Goal: Check status: Check status

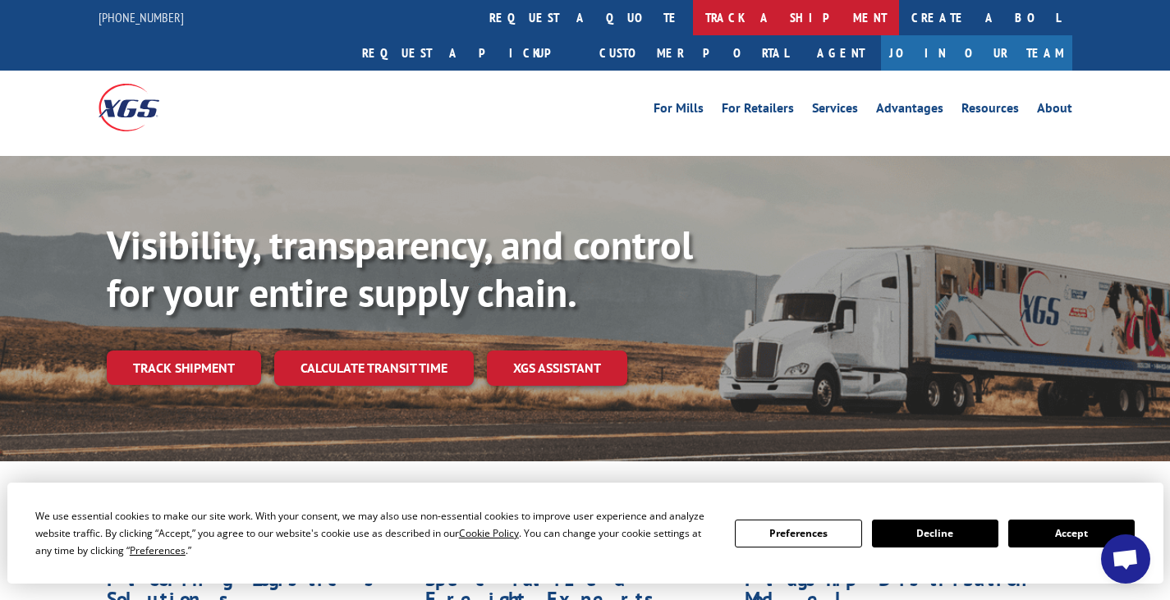
click at [693, 11] on link "track a shipment" at bounding box center [796, 17] width 206 height 35
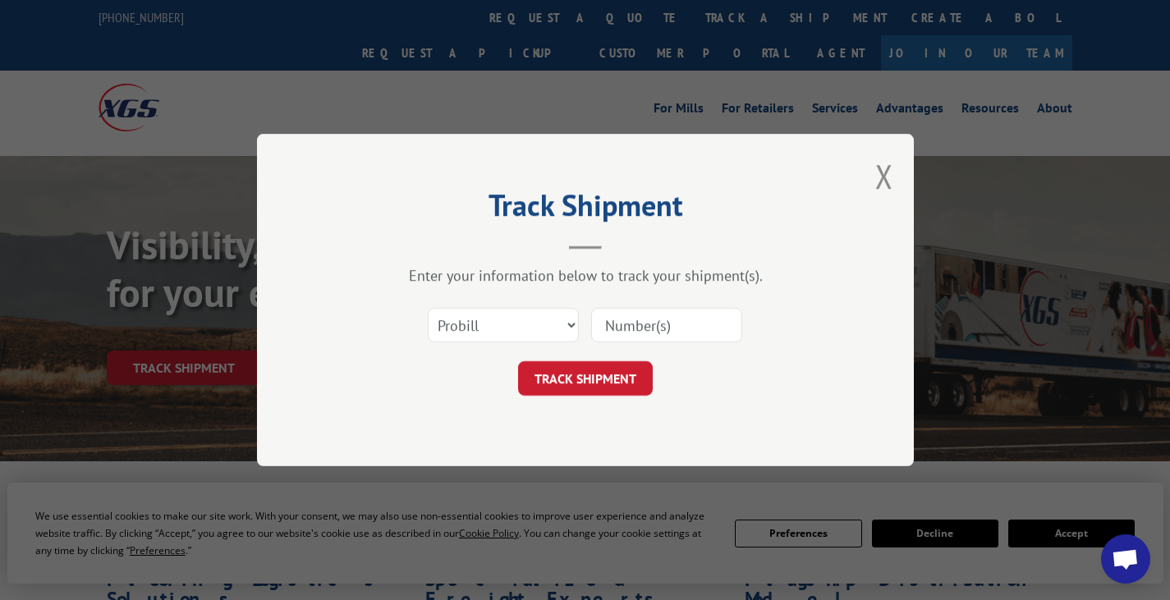
click at [659, 317] on input at bounding box center [666, 325] width 151 height 34
type input "17594222"
click at [633, 382] on button "TRACK SHIPMENT" at bounding box center [585, 378] width 135 height 34
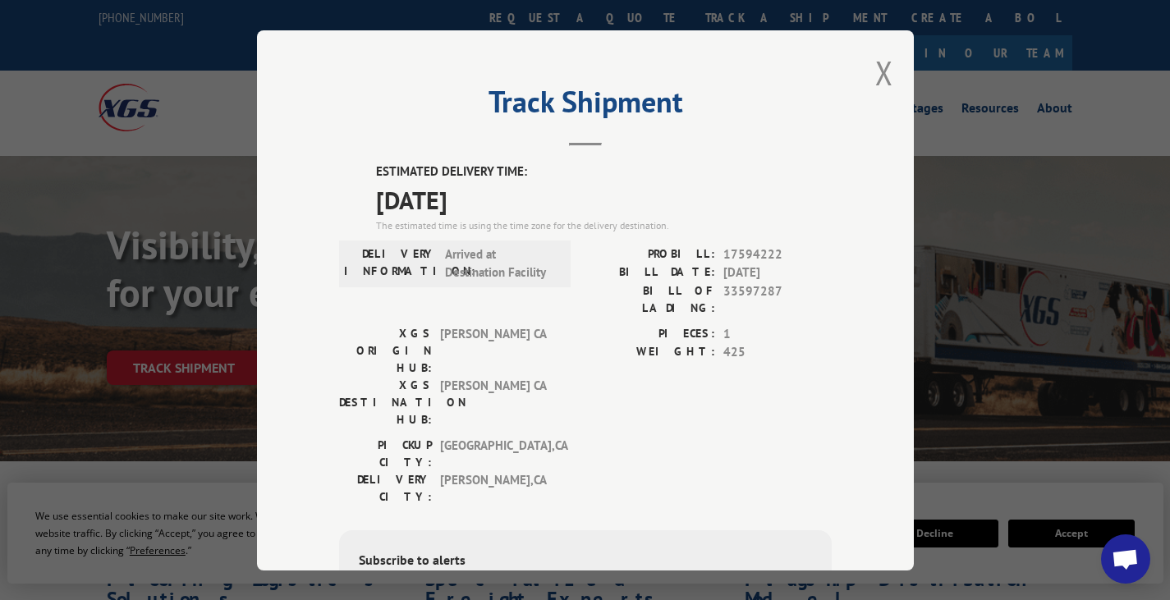
scroll to position [82, 0]
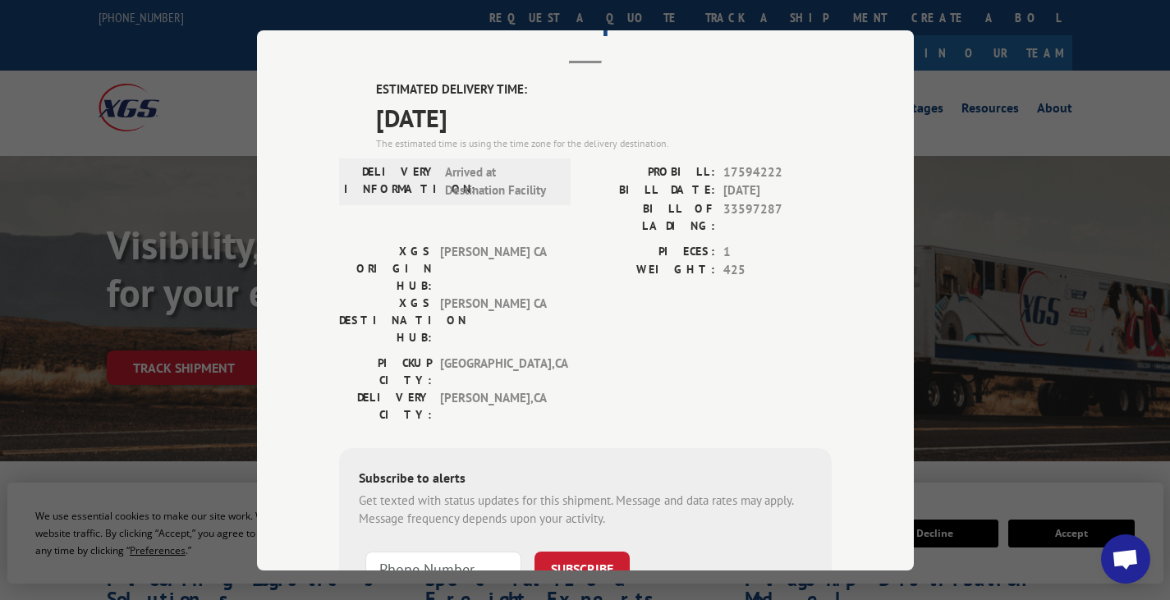
click at [468, 116] on span "[DATE]" at bounding box center [604, 117] width 456 height 37
click at [468, 115] on span "[DATE]" at bounding box center [604, 117] width 456 height 37
click at [466, 187] on span "Arrived at Destination Facility" at bounding box center [500, 181] width 111 height 37
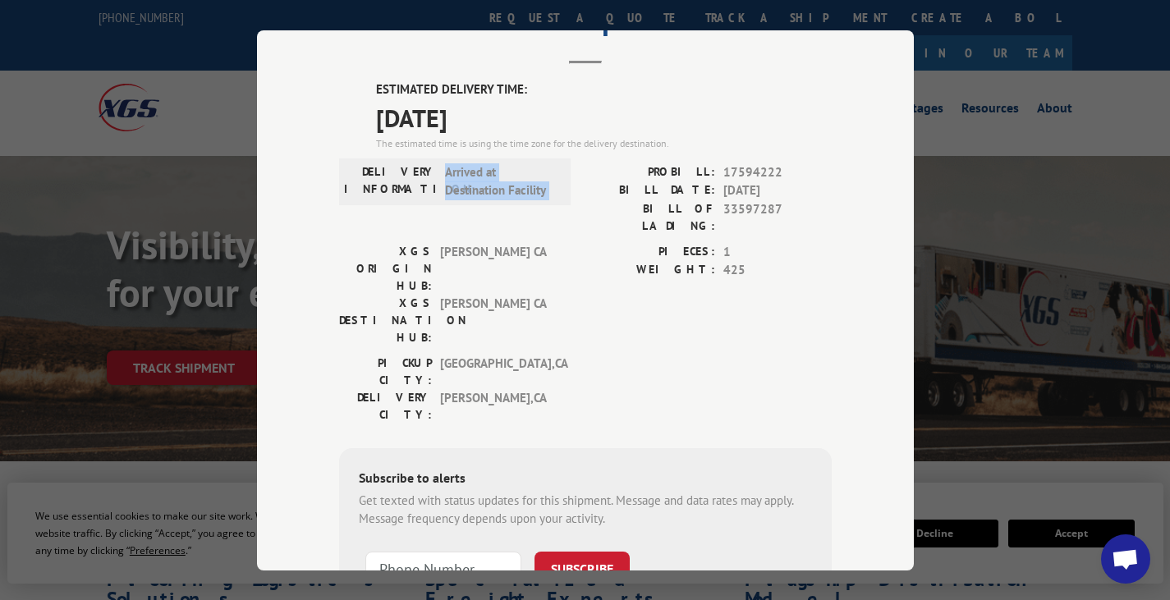
click at [466, 187] on span "Arrived at Destination Facility" at bounding box center [500, 181] width 111 height 37
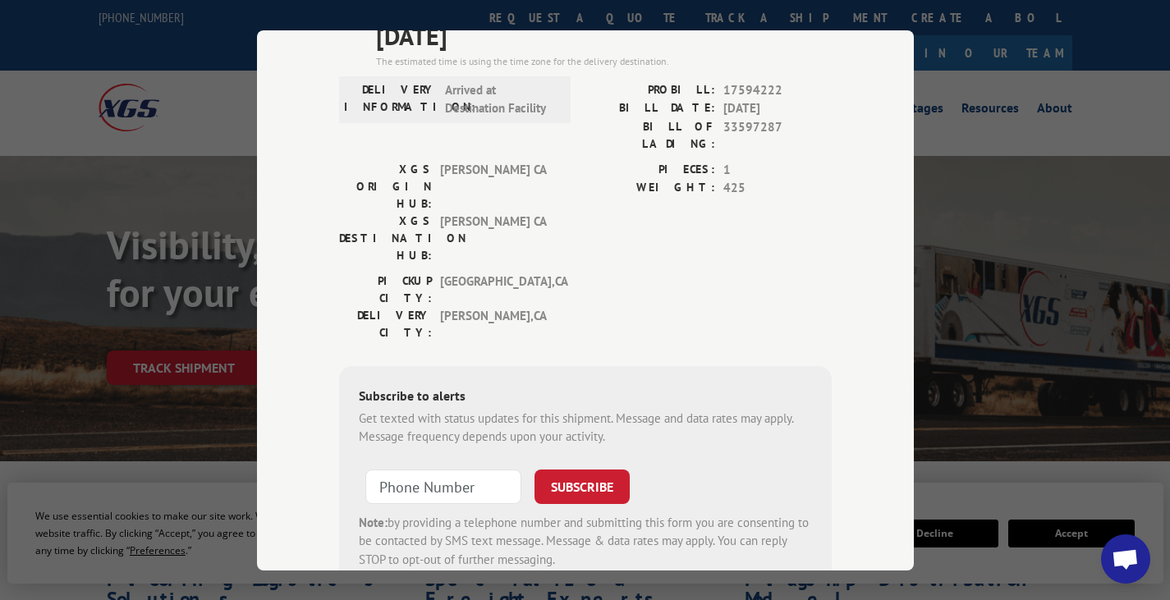
click at [443, 160] on span "[PERSON_NAME] CA" at bounding box center [495, 186] width 111 height 52
click at [497, 212] on span "[PERSON_NAME] CA" at bounding box center [495, 238] width 111 height 52
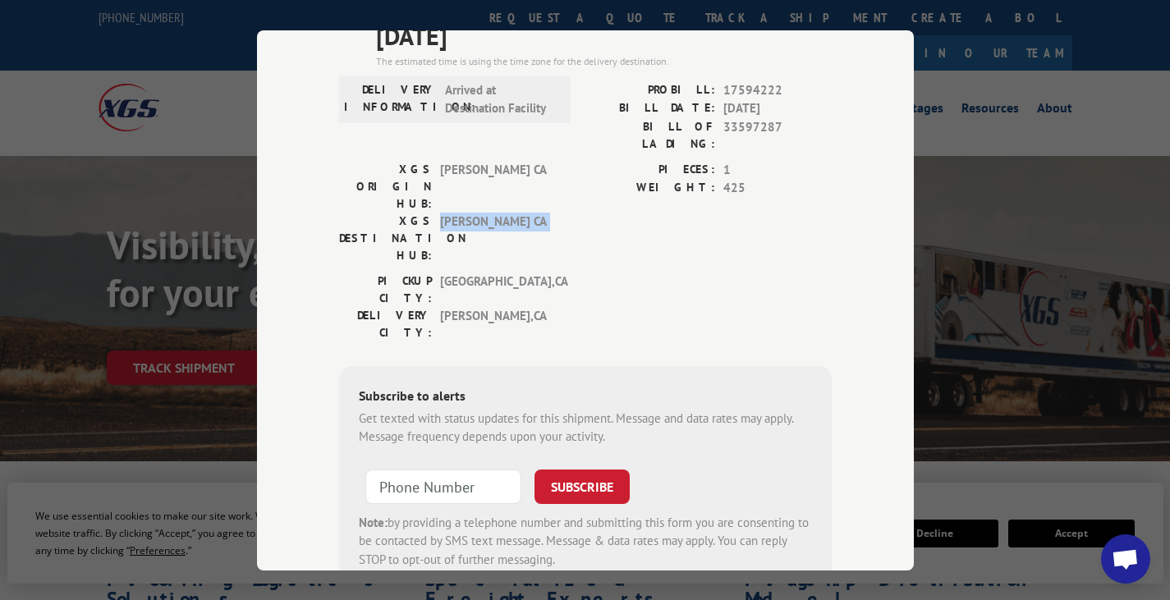
click at [497, 212] on span "[PERSON_NAME] CA" at bounding box center [495, 238] width 111 height 52
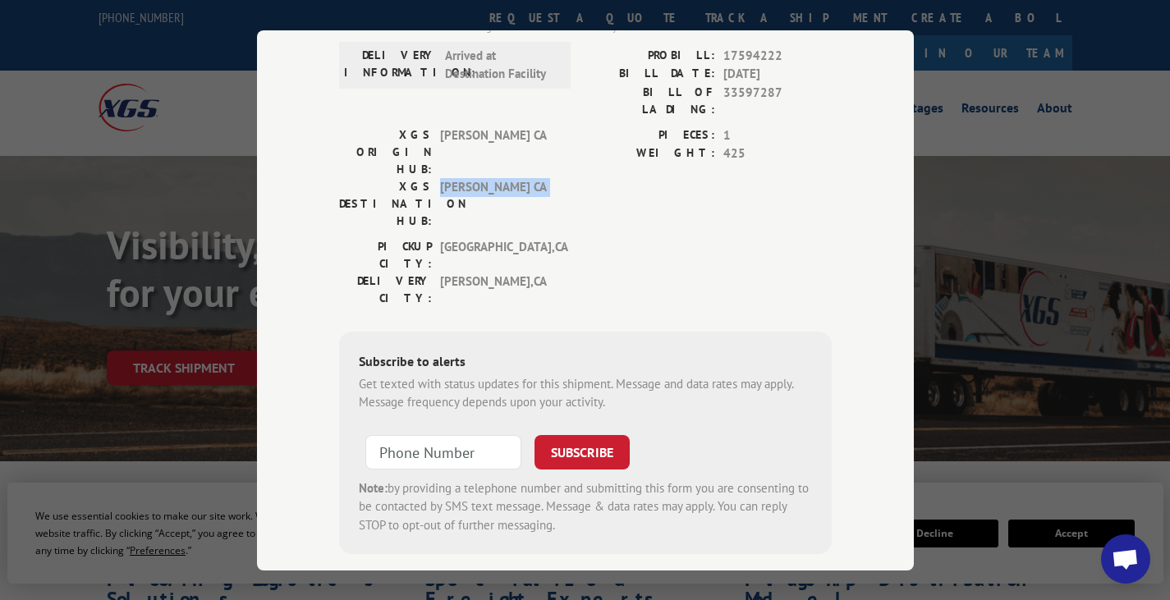
scroll to position [117, 0]
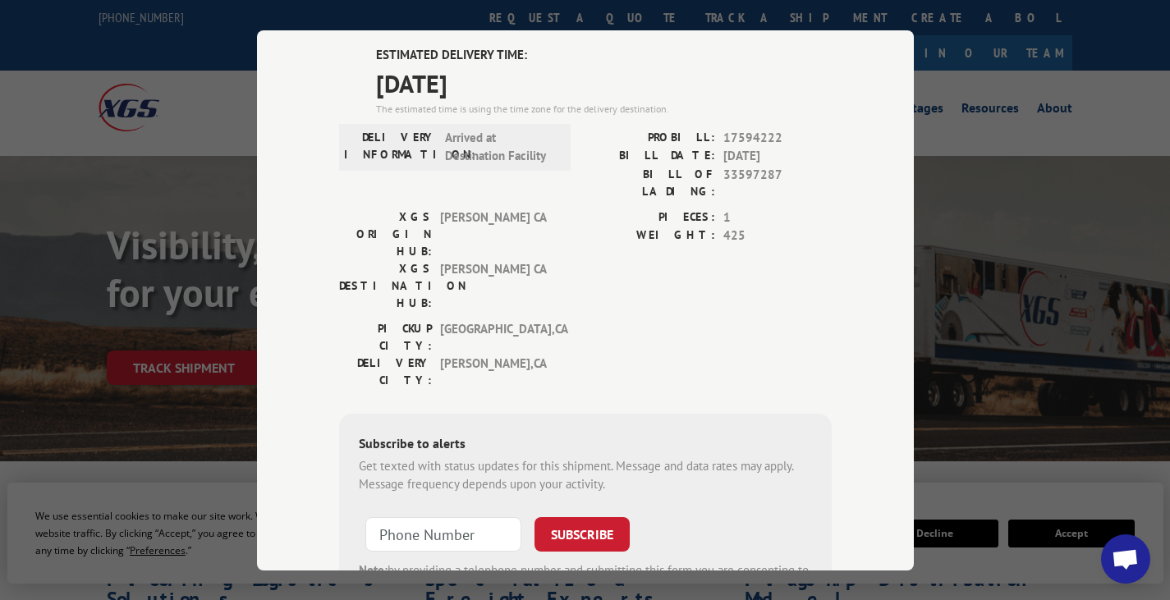
click at [461, 138] on span "Arrived at Destination Facility" at bounding box center [500, 146] width 111 height 37
drag, startPoint x: 461, startPoint y: 138, endPoint x: 483, endPoint y: 155, distance: 27.4
click at [476, 151] on span "Arrived at Destination Facility" at bounding box center [500, 146] width 111 height 37
click at [511, 158] on span "Arrived at Destination Facility" at bounding box center [500, 146] width 111 height 37
drag, startPoint x: 511, startPoint y: 158, endPoint x: 456, endPoint y: 133, distance: 60.3
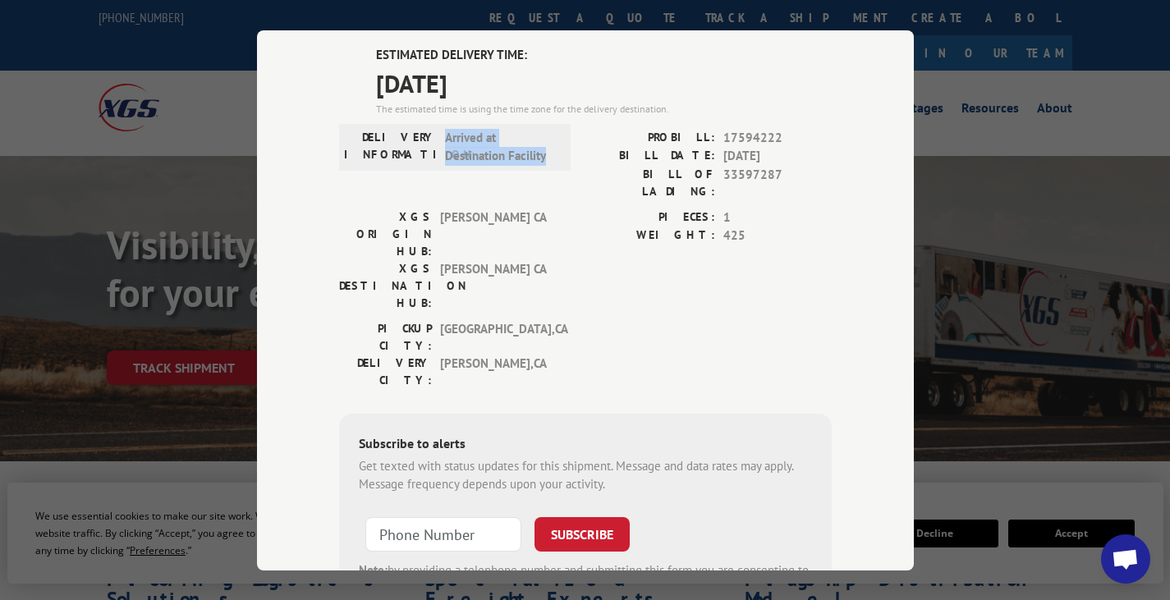
click at [456, 133] on span "Arrived at Destination Facility" at bounding box center [500, 146] width 111 height 37
click at [406, 131] on label "DELIVERY INFORMATION:" at bounding box center [390, 146] width 93 height 37
drag, startPoint x: 406, startPoint y: 131, endPoint x: 511, endPoint y: 153, distance: 107.2
click at [511, 153] on div "DELIVERY INFORMATION: Arrived at Destination Facility" at bounding box center [455, 146] width 222 height 37
click at [468, 111] on div "The estimated time is using the time zone for the delivery destination." at bounding box center [604, 108] width 456 height 15
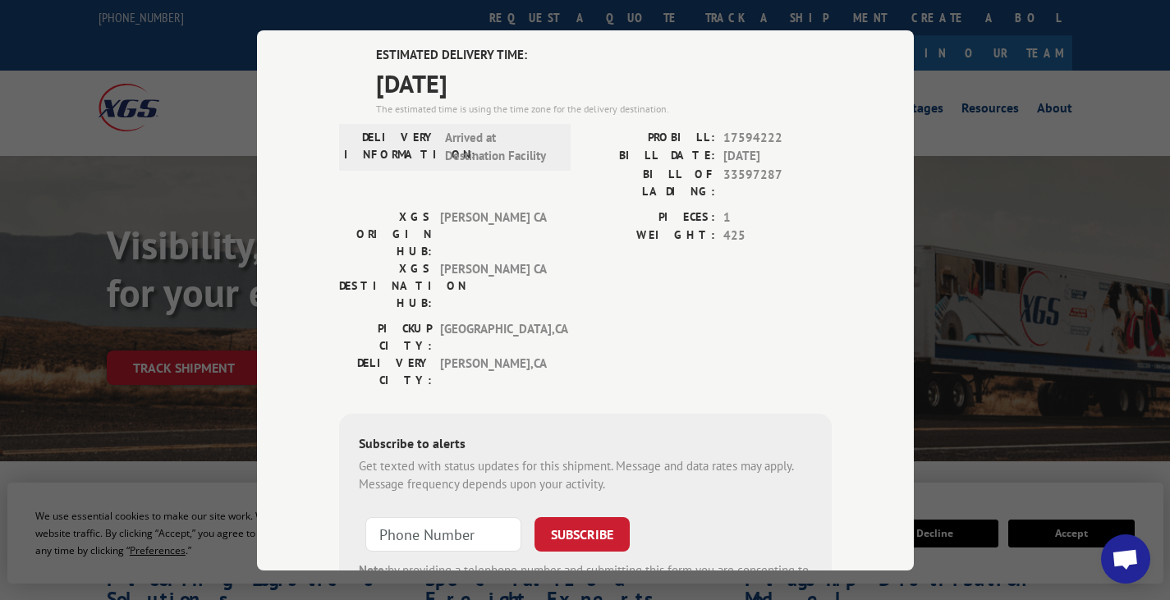
click at [442, 89] on span "[DATE]" at bounding box center [604, 82] width 456 height 37
click at [447, 94] on span "[DATE]" at bounding box center [604, 82] width 456 height 37
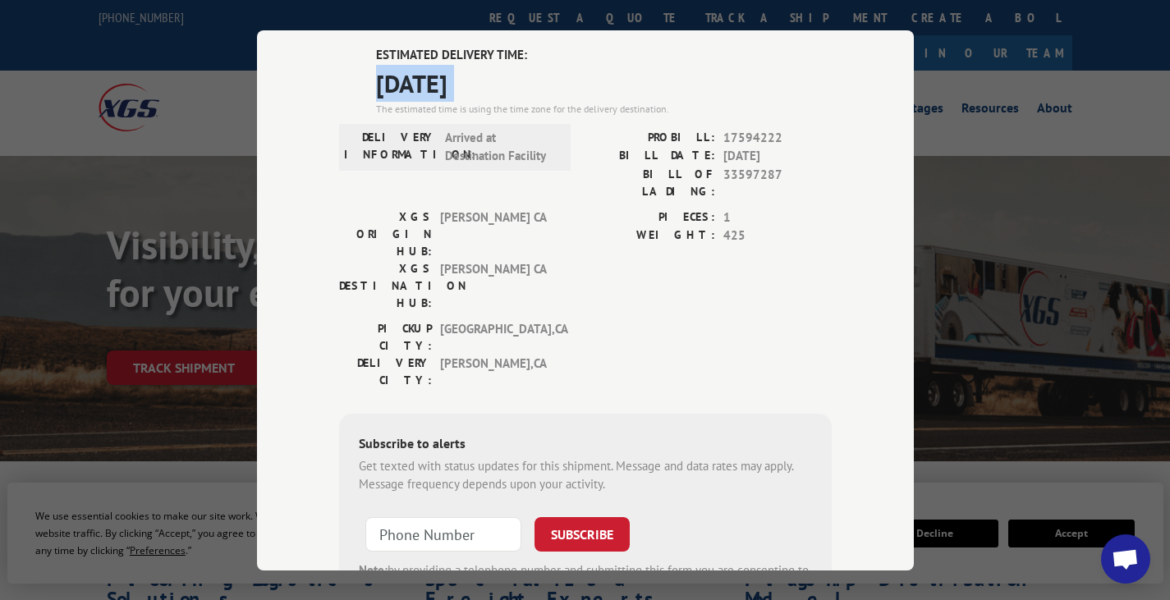
click at [447, 94] on span "[DATE]" at bounding box center [604, 82] width 456 height 37
click at [677, 110] on div "The estimated time is using the time zone for the delivery destination." at bounding box center [604, 108] width 456 height 15
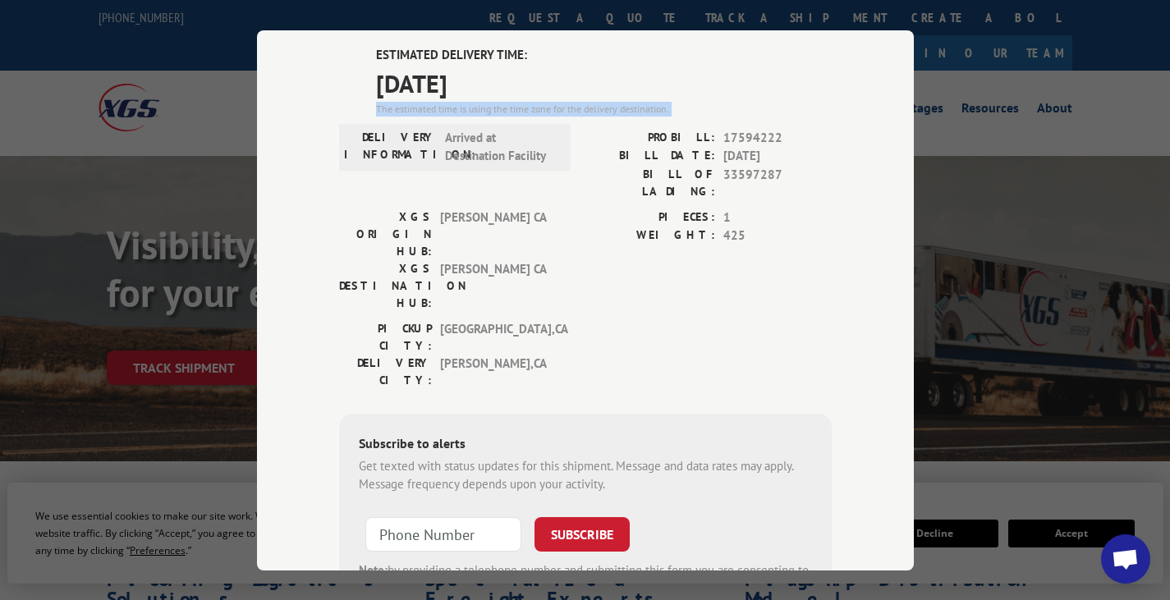
click at [677, 110] on div "The estimated time is using the time zone for the delivery destination." at bounding box center [604, 108] width 456 height 15
click at [1128, 53] on div "Track Shipment ESTIMATED DELIVERY TIME: [DATE] The estimated time is using the …" at bounding box center [585, 300] width 1170 height 600
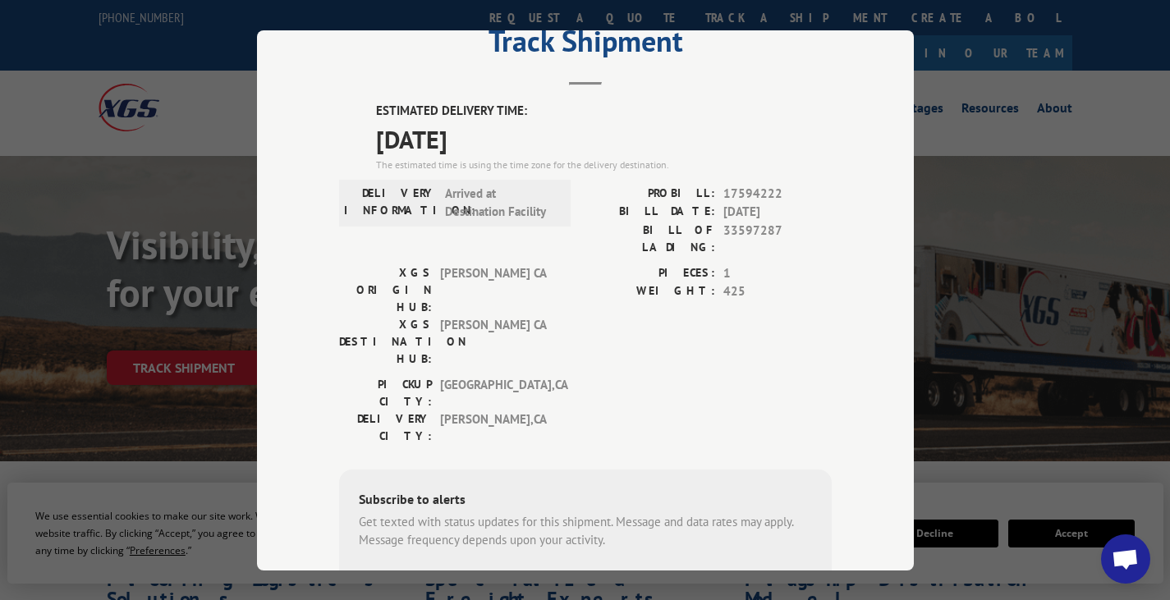
scroll to position [0, 0]
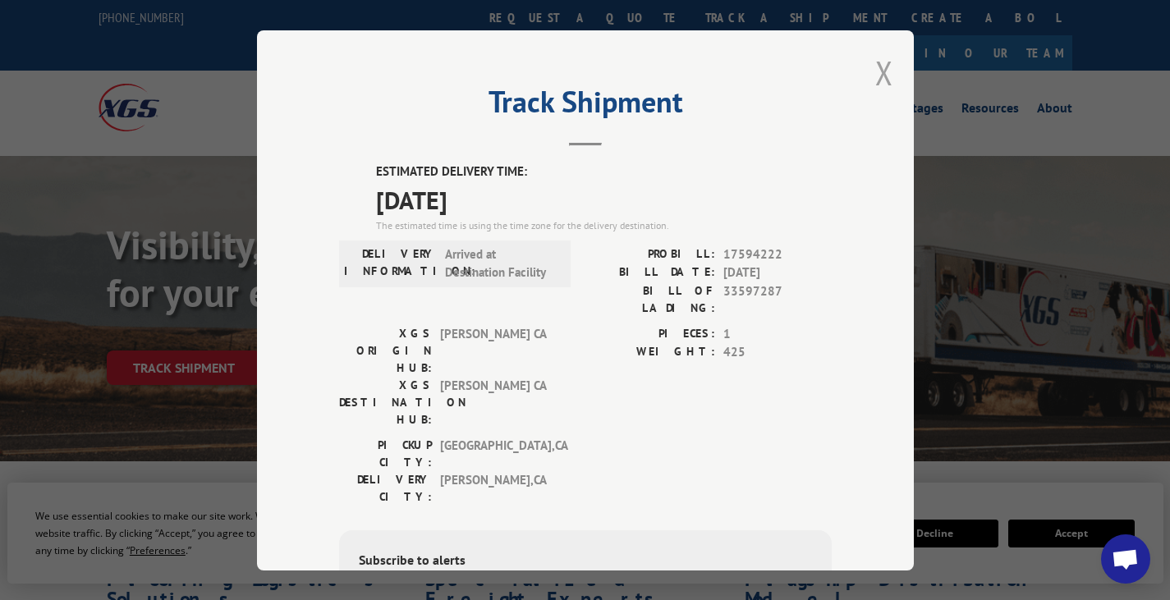
click at [884, 63] on button "Close modal" at bounding box center [884, 73] width 18 height 44
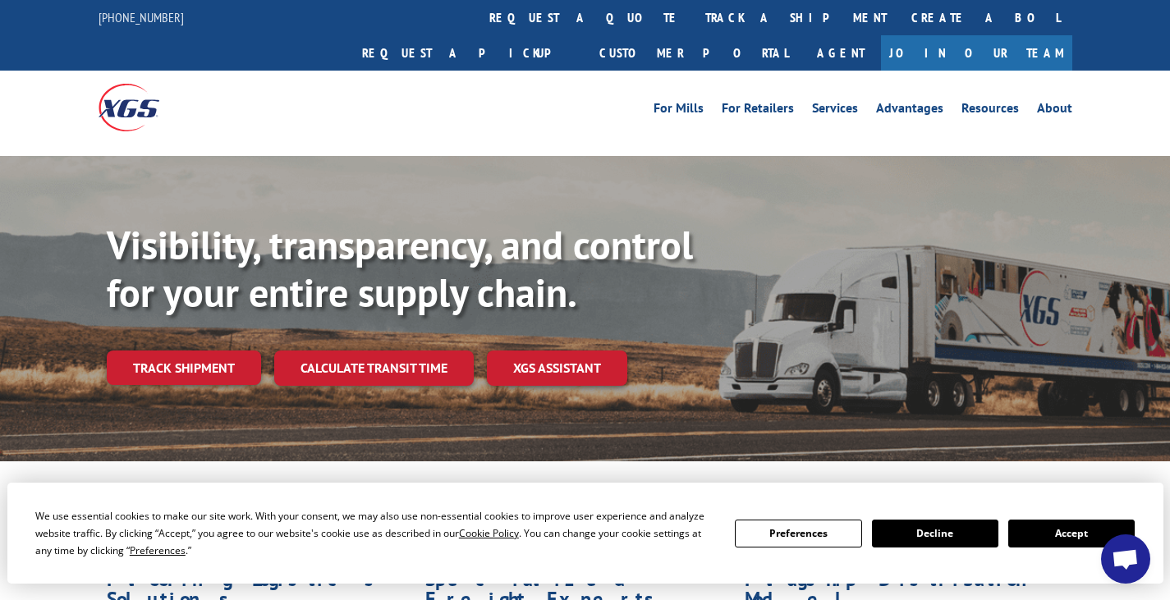
click at [1053, 534] on button "Accept" at bounding box center [1071, 534] width 126 height 28
